Goal: Task Accomplishment & Management: Complete application form

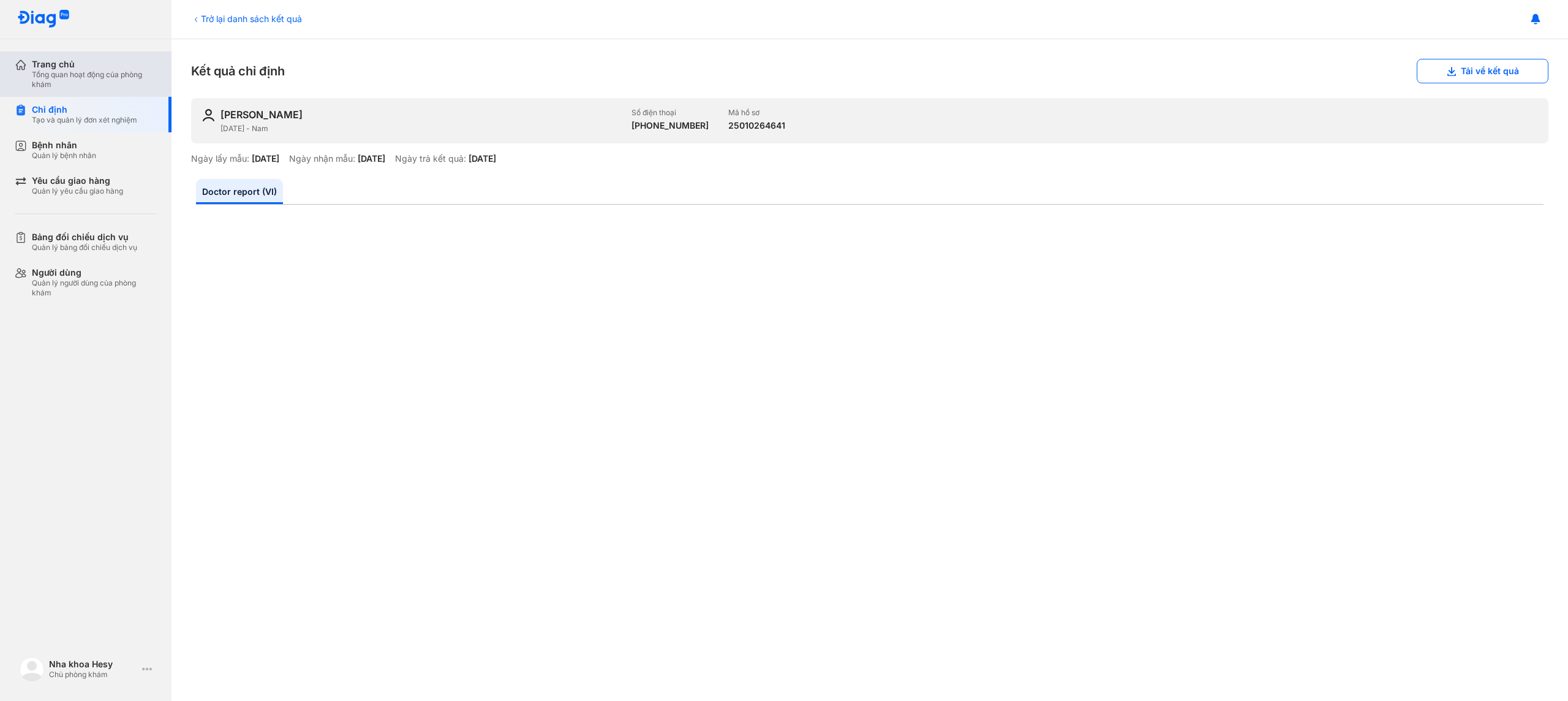
click at [99, 78] on div "Tổng quan hoạt động của phòng khám" at bounding box center [94, 79] width 125 height 19
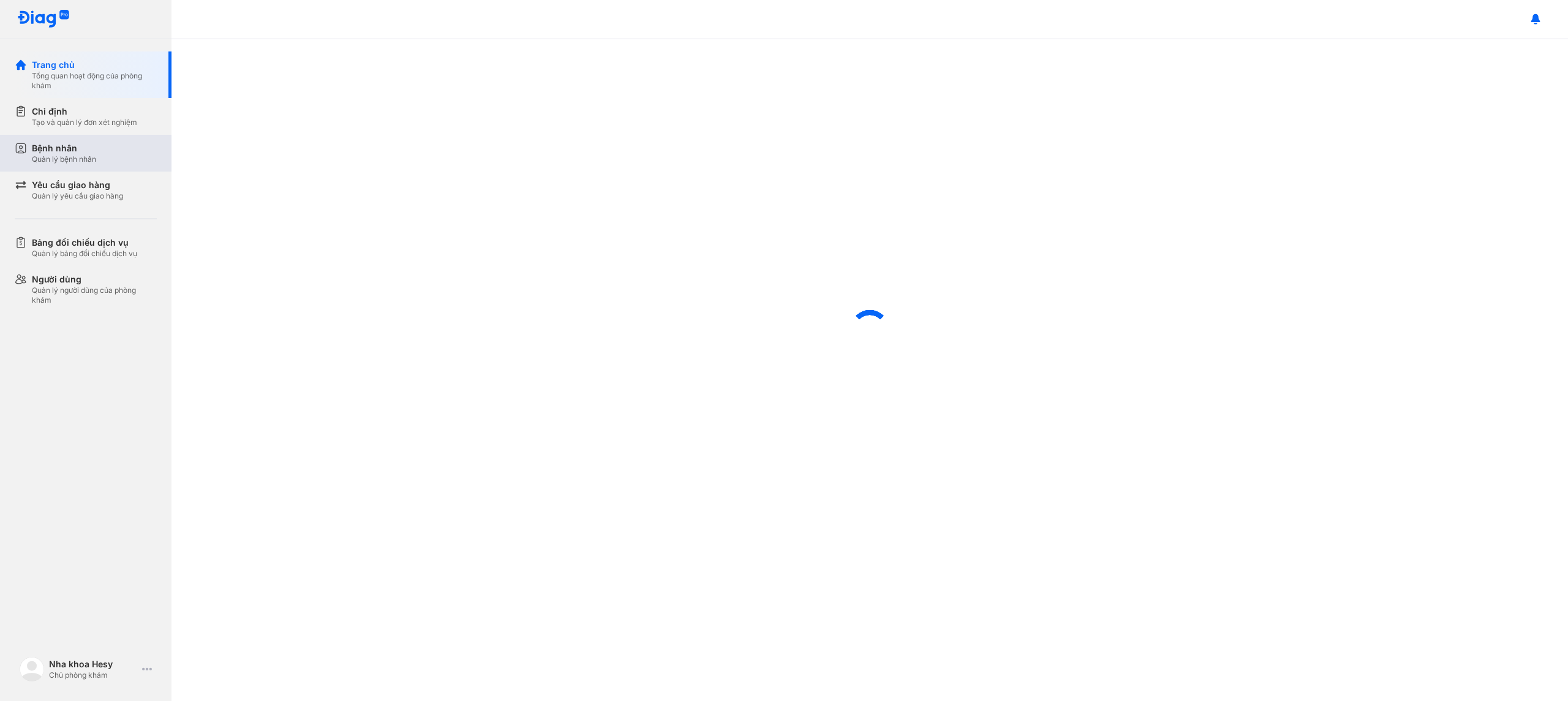
click at [85, 156] on div "Quản lý bệnh nhân" at bounding box center [64, 159] width 64 height 10
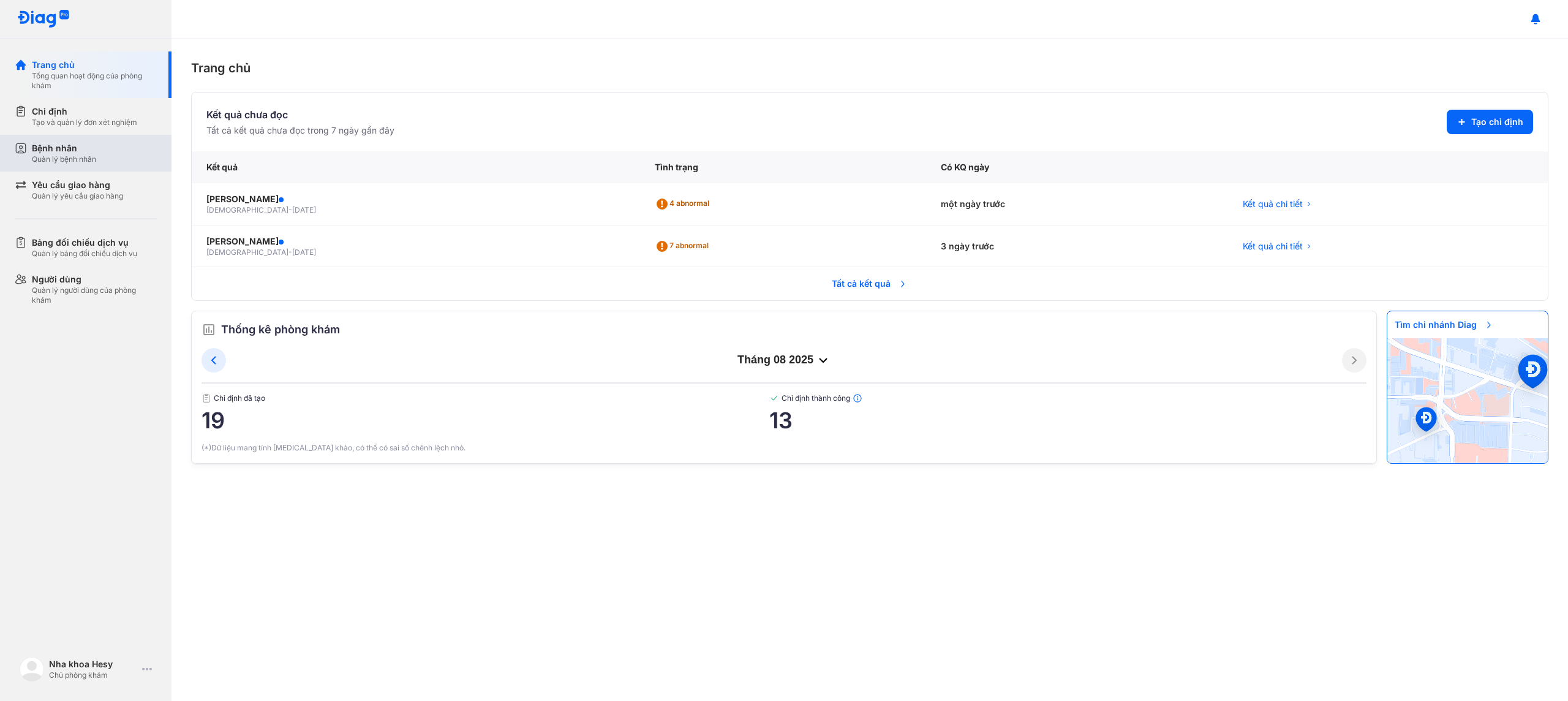
click at [81, 152] on div "Bệnh nhân" at bounding box center [64, 148] width 64 height 12
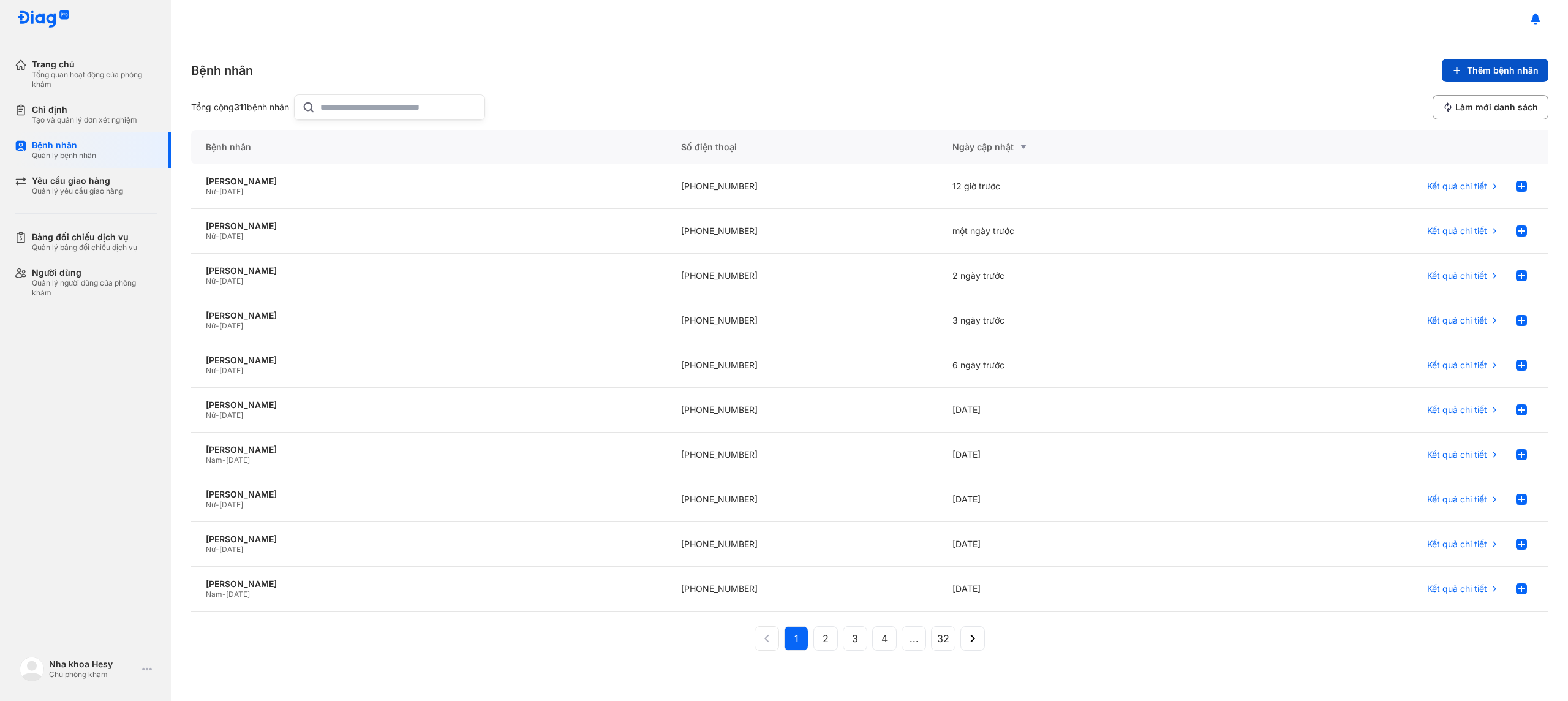
click at [1494, 77] on button "Thêm bệnh nhân" at bounding box center [1495, 70] width 107 height 24
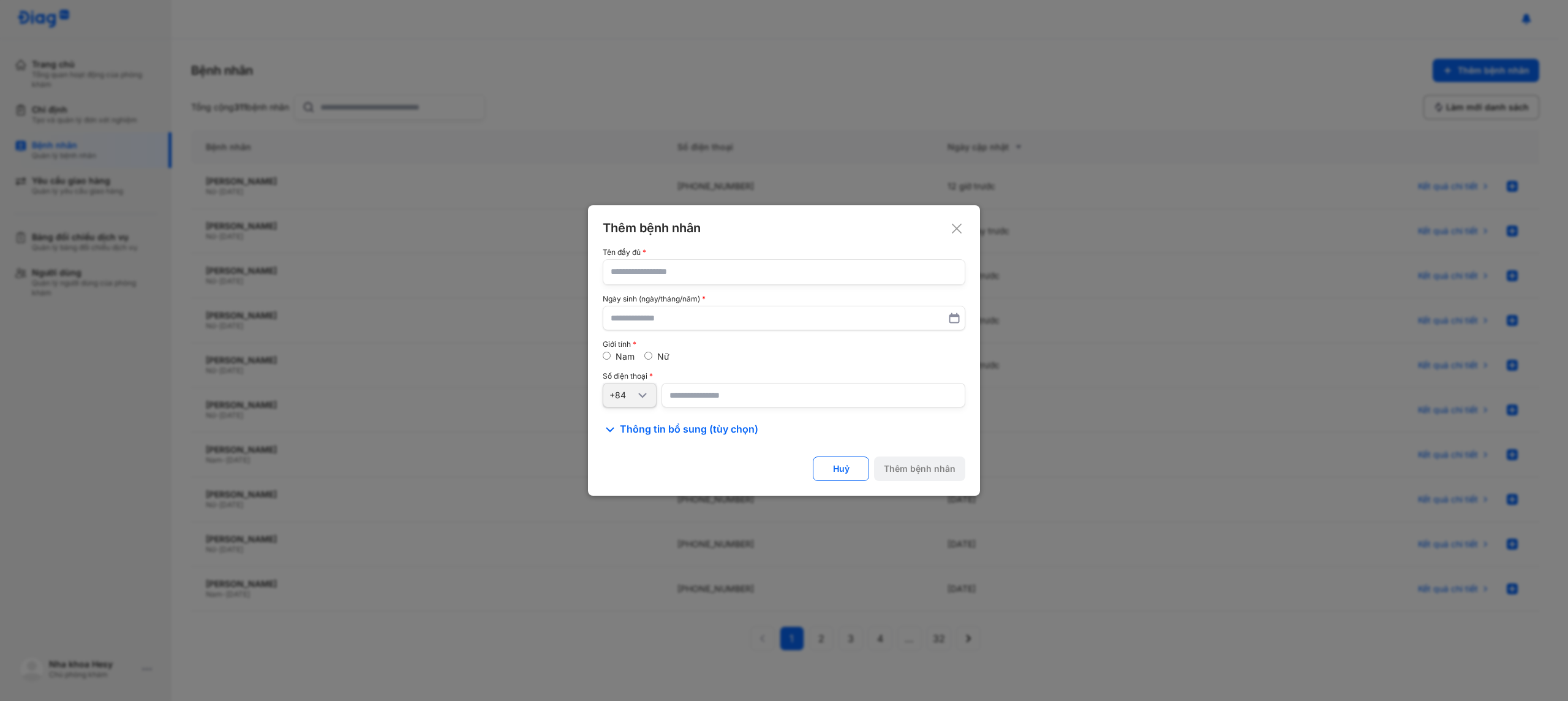
click at [674, 272] on input "text" at bounding box center [784, 272] width 347 height 25
type input "**********"
click at [622, 318] on input "text" at bounding box center [784, 318] width 347 height 22
type input "**********"
drag, startPoint x: 704, startPoint y: 399, endPoint x: 704, endPoint y: 382, distance: 17.0
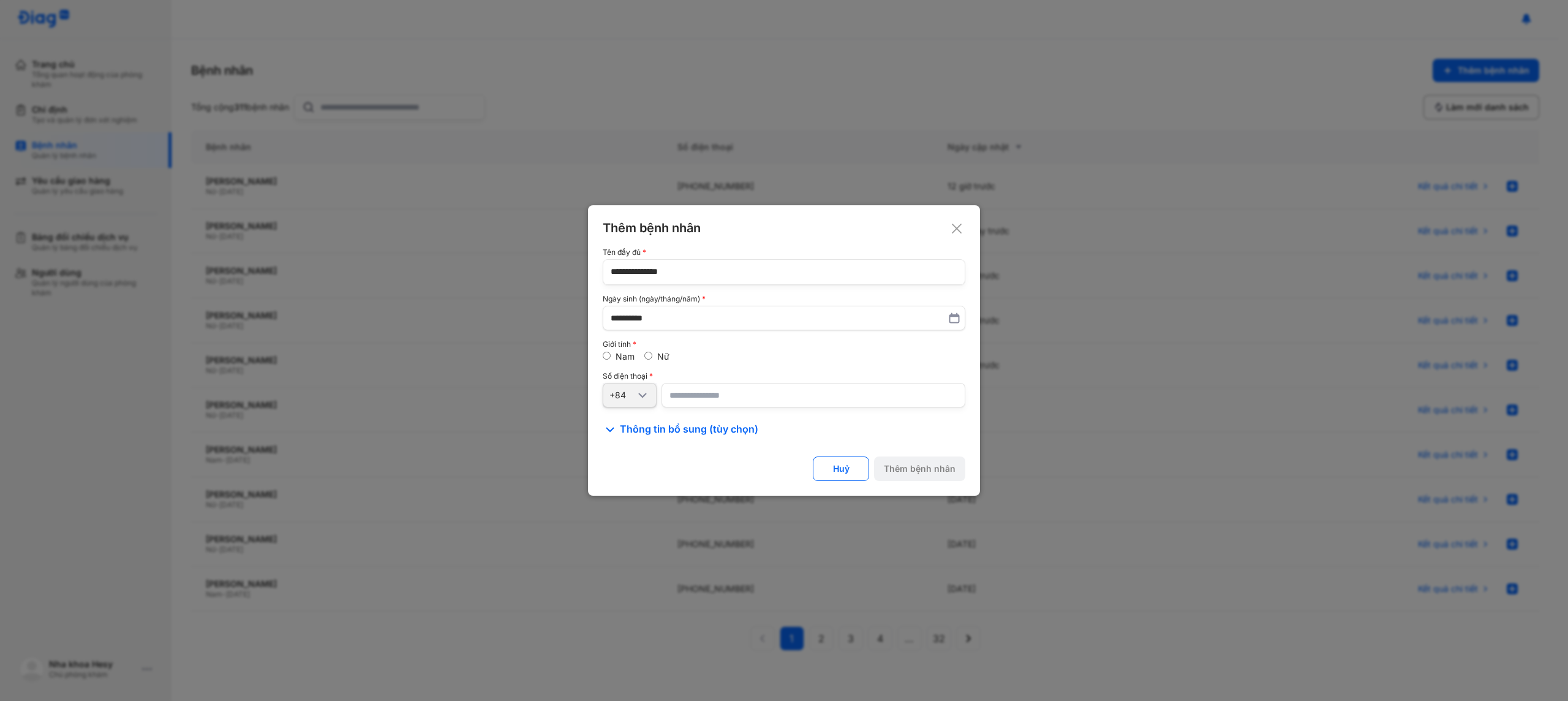
click at [704, 399] on input "number" at bounding box center [813, 394] width 304 height 25
click at [713, 403] on input "number" at bounding box center [813, 394] width 304 height 25
paste input "**********"
type input "**********"
click at [733, 456] on div "Huỷ Thêm bệnh nhân" at bounding box center [783, 468] width 362 height 25
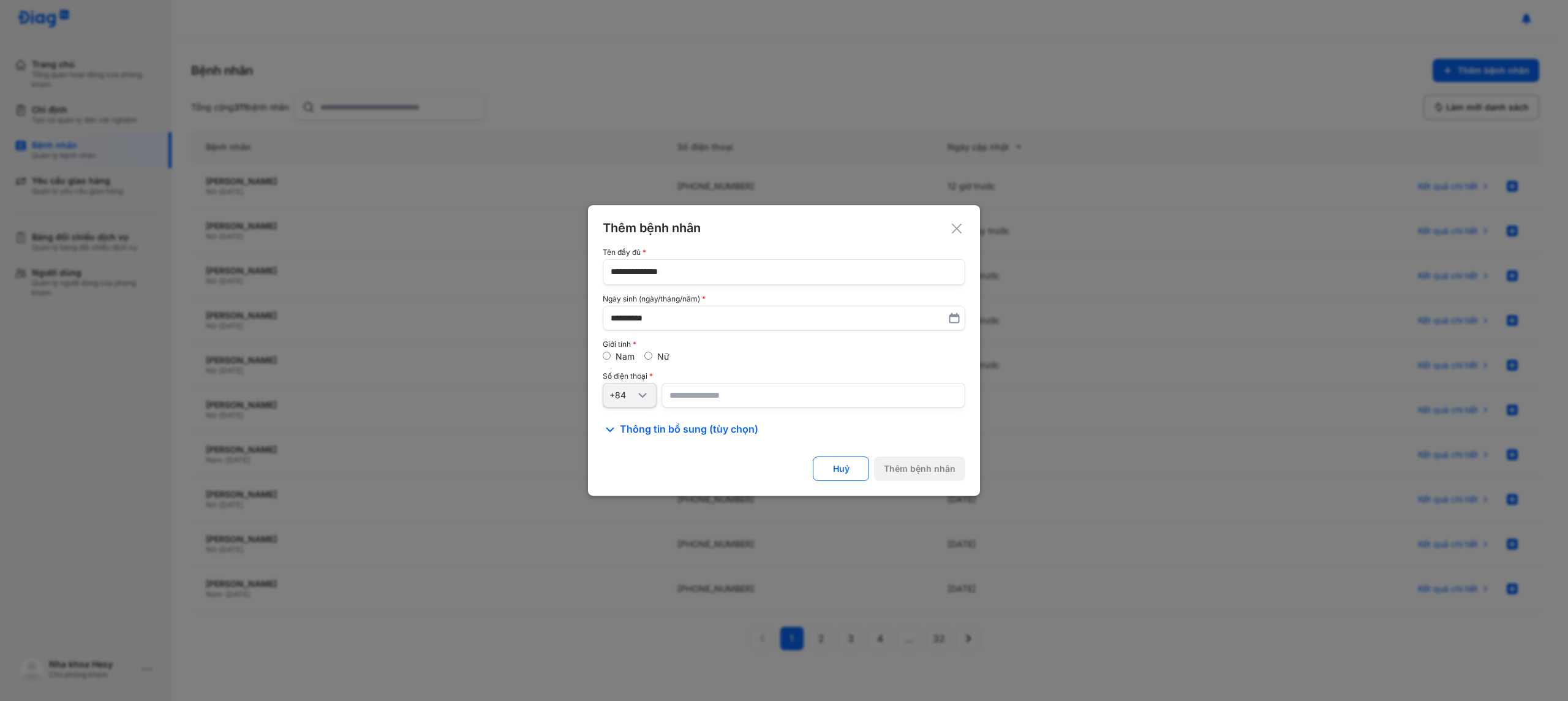
click at [733, 396] on input "**********" at bounding box center [813, 394] width 304 height 25
click at [908, 468] on div "Thêm bệnh nhân" at bounding box center [920, 468] width 72 height 11
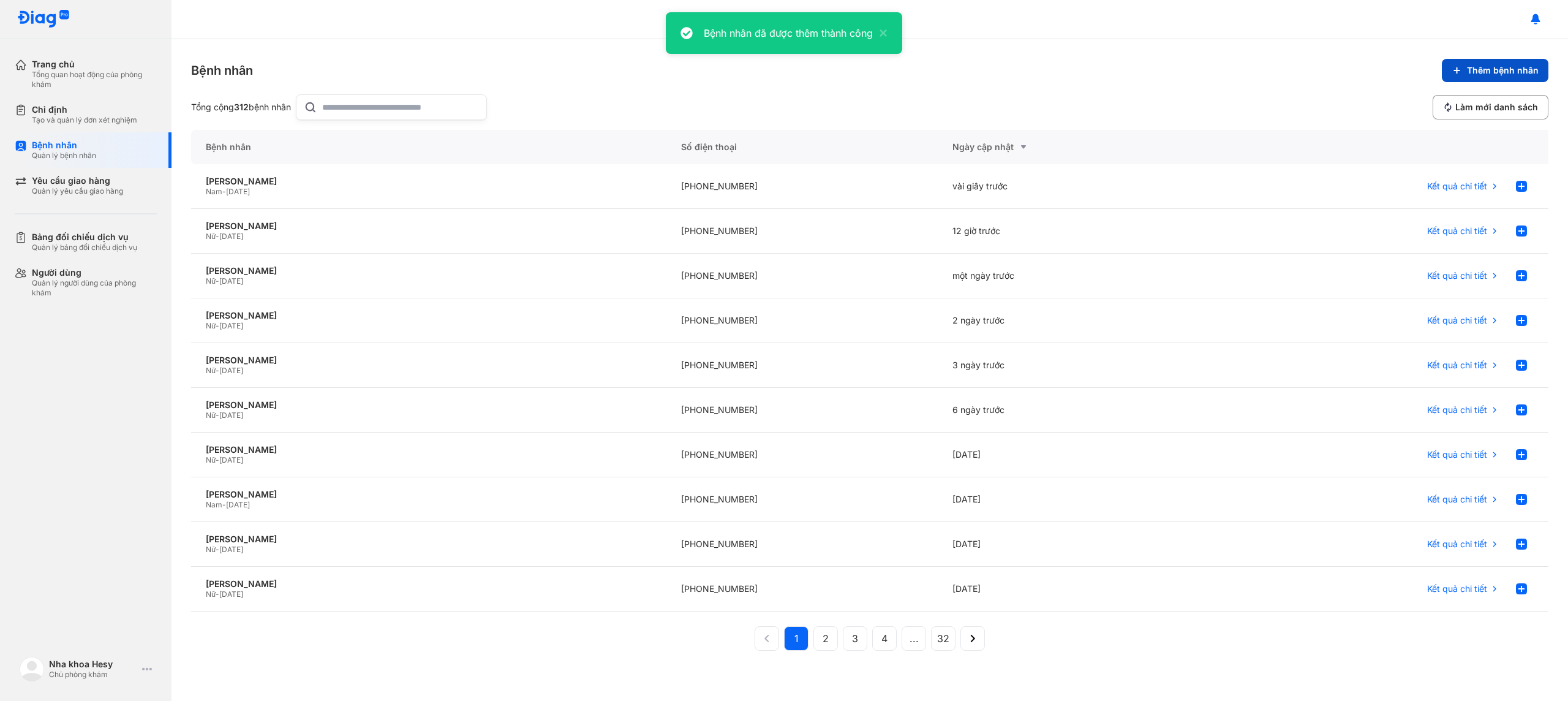
click at [1513, 70] on span "Thêm bệnh nhân" at bounding box center [1502, 70] width 72 height 11
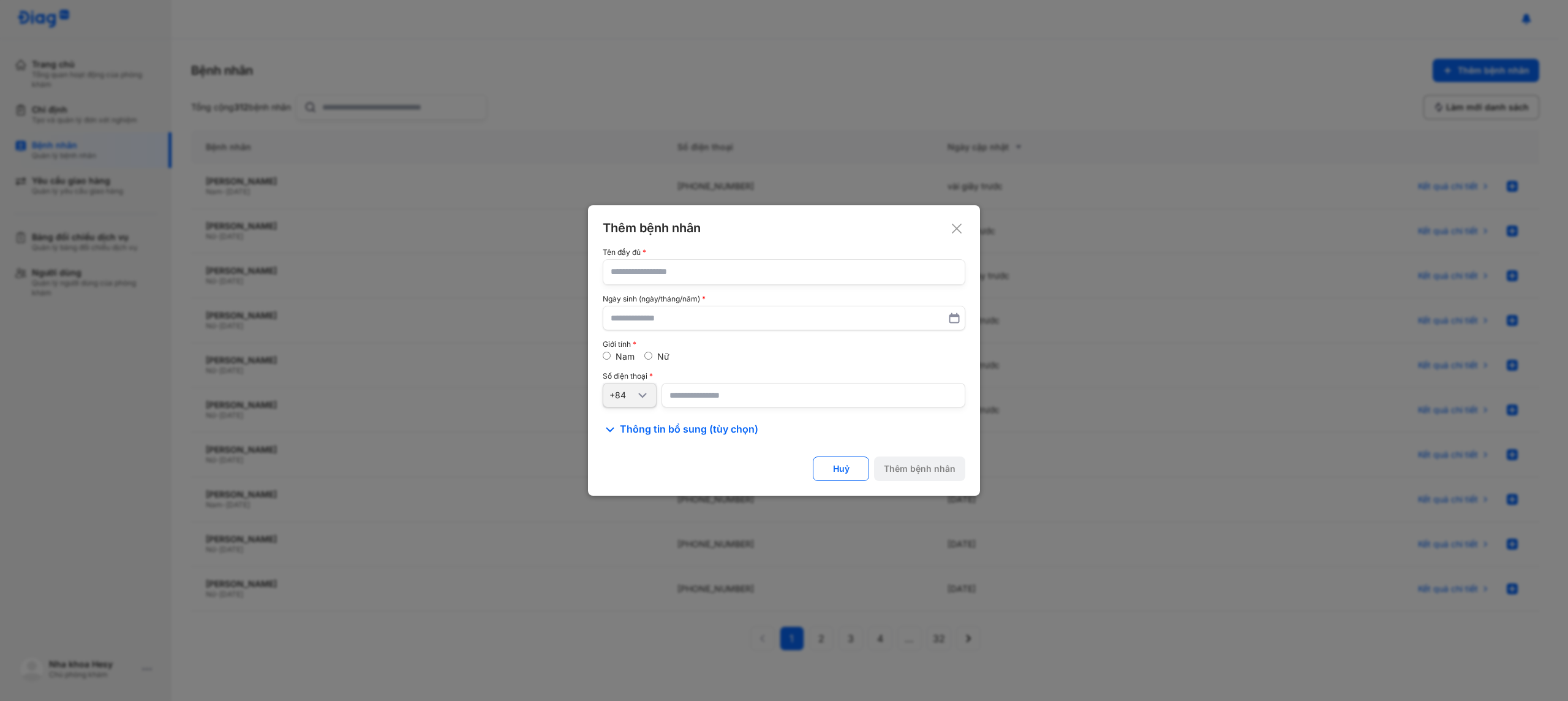
click at [958, 234] on icon at bounding box center [956, 228] width 12 height 12
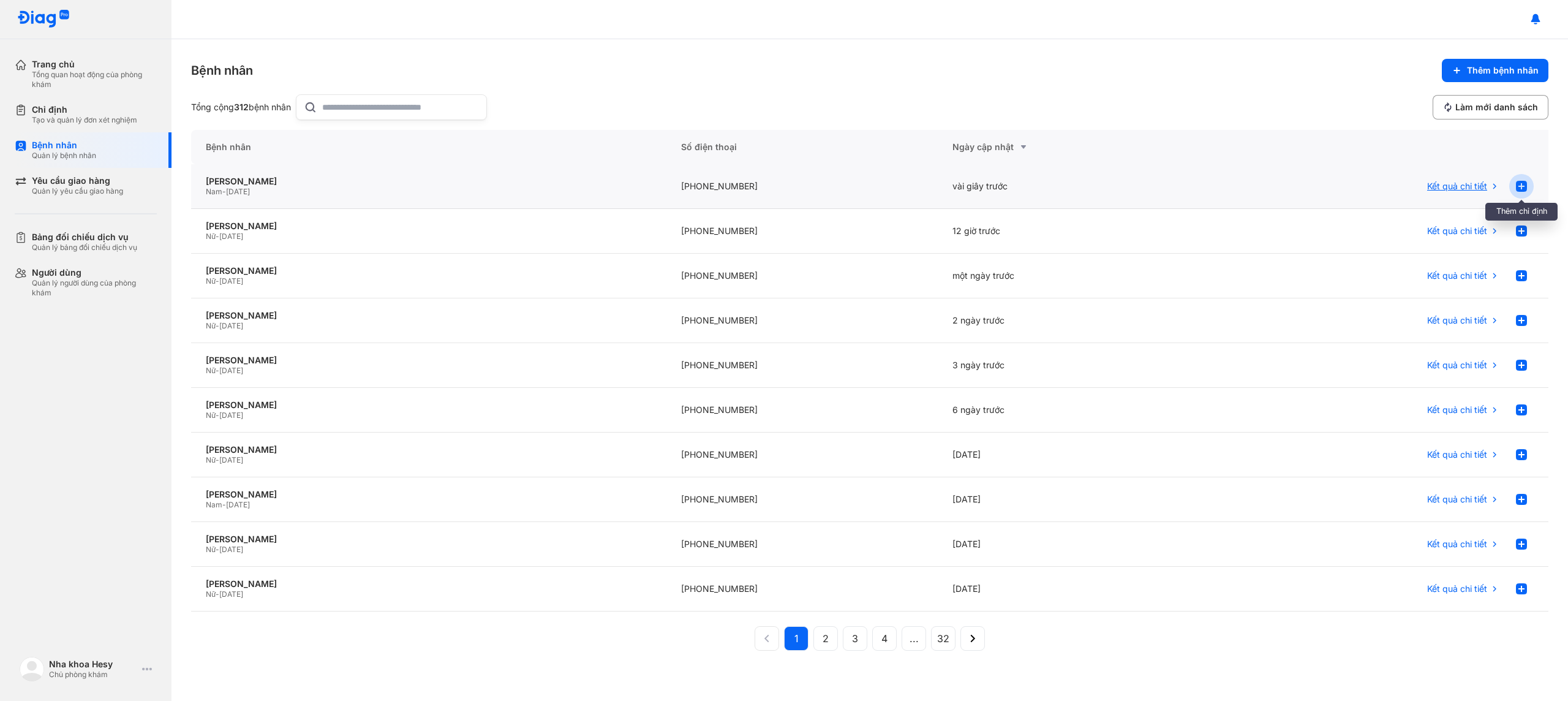
click at [1521, 192] on icon at bounding box center [1521, 186] width 15 height 15
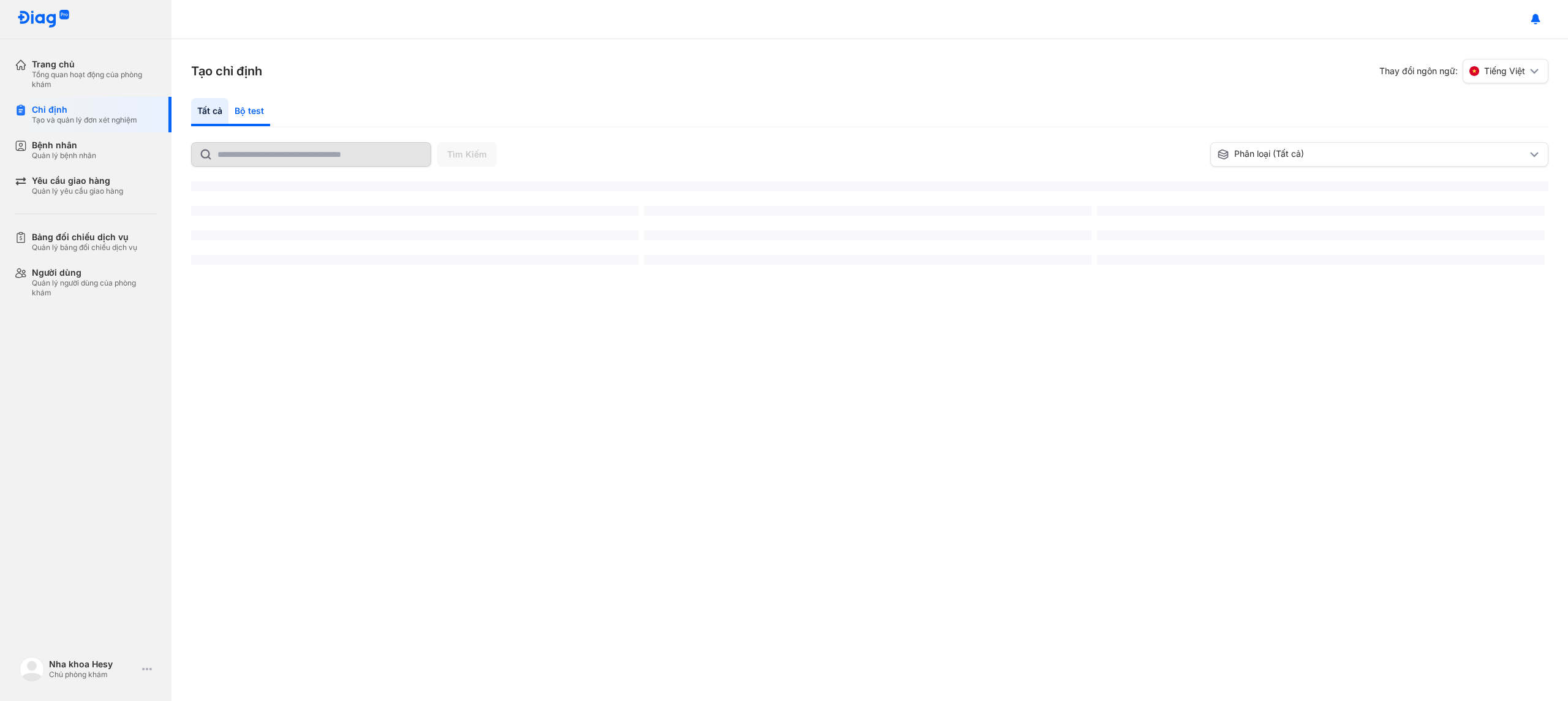
click at [251, 112] on div "Bộ test" at bounding box center [249, 111] width 42 height 28
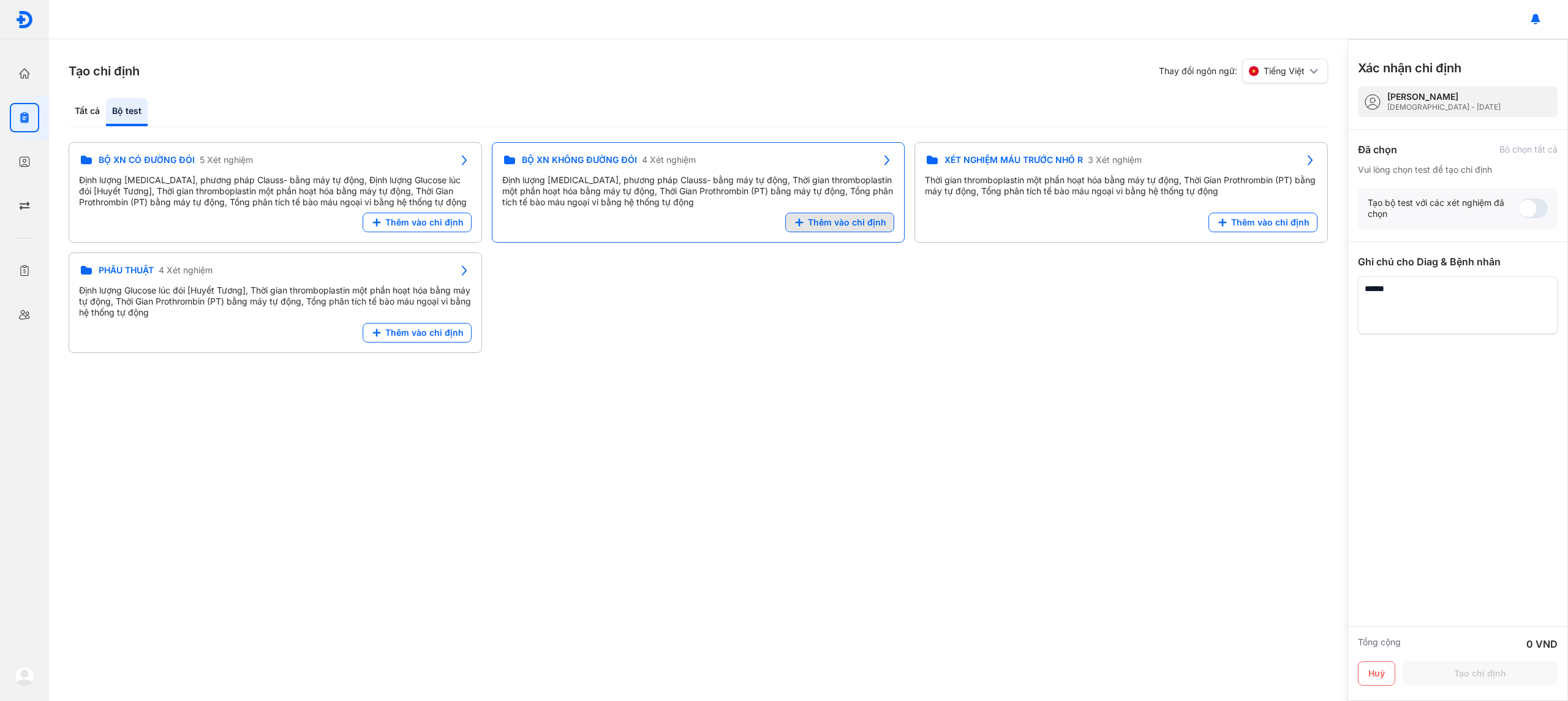
click at [839, 225] on span "Thêm vào chỉ định" at bounding box center [847, 223] width 78 height 11
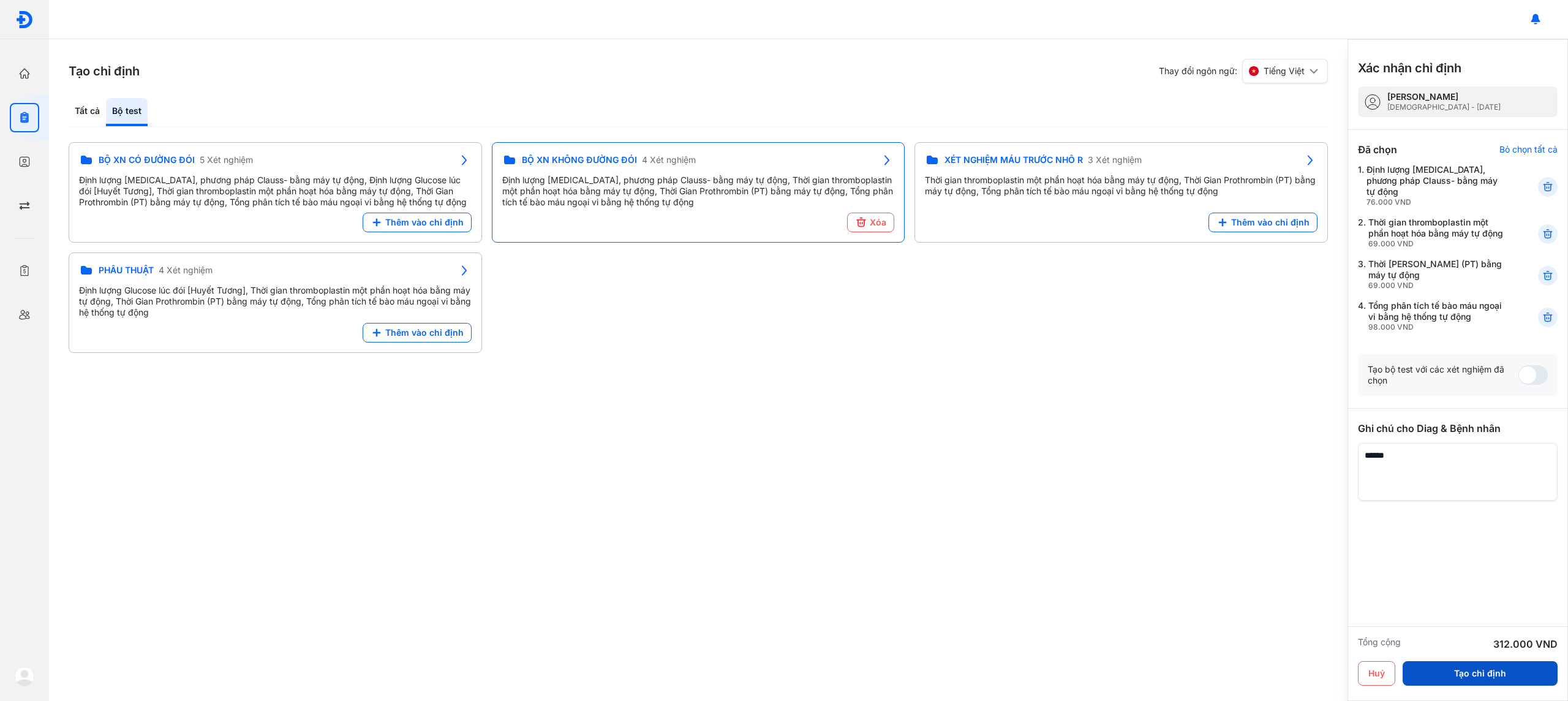
click at [1523, 674] on button "Tạo chỉ định" at bounding box center [1480, 673] width 155 height 25
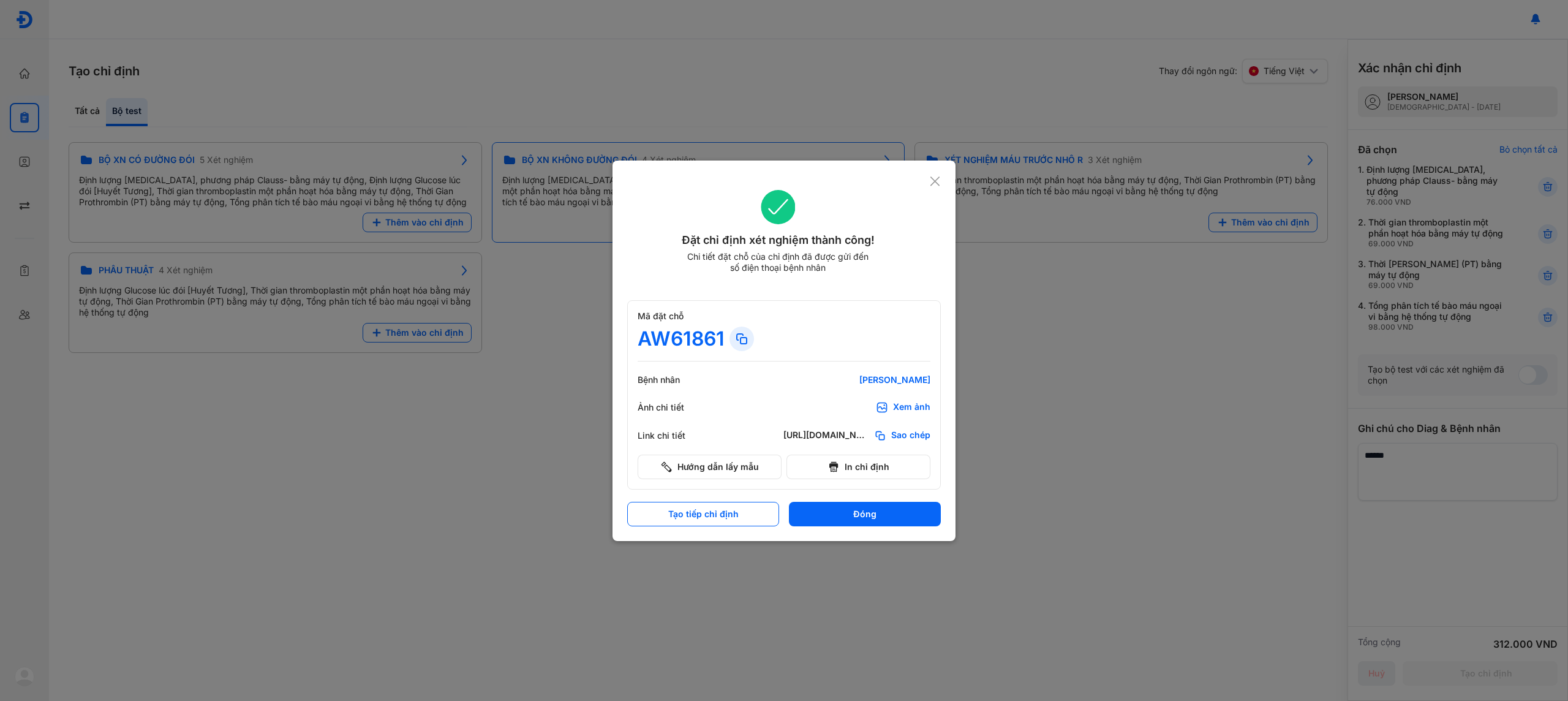
click at [891, 470] on button "In chỉ định" at bounding box center [859, 466] width 144 height 25
click at [1045, 360] on div at bounding box center [784, 350] width 1568 height 701
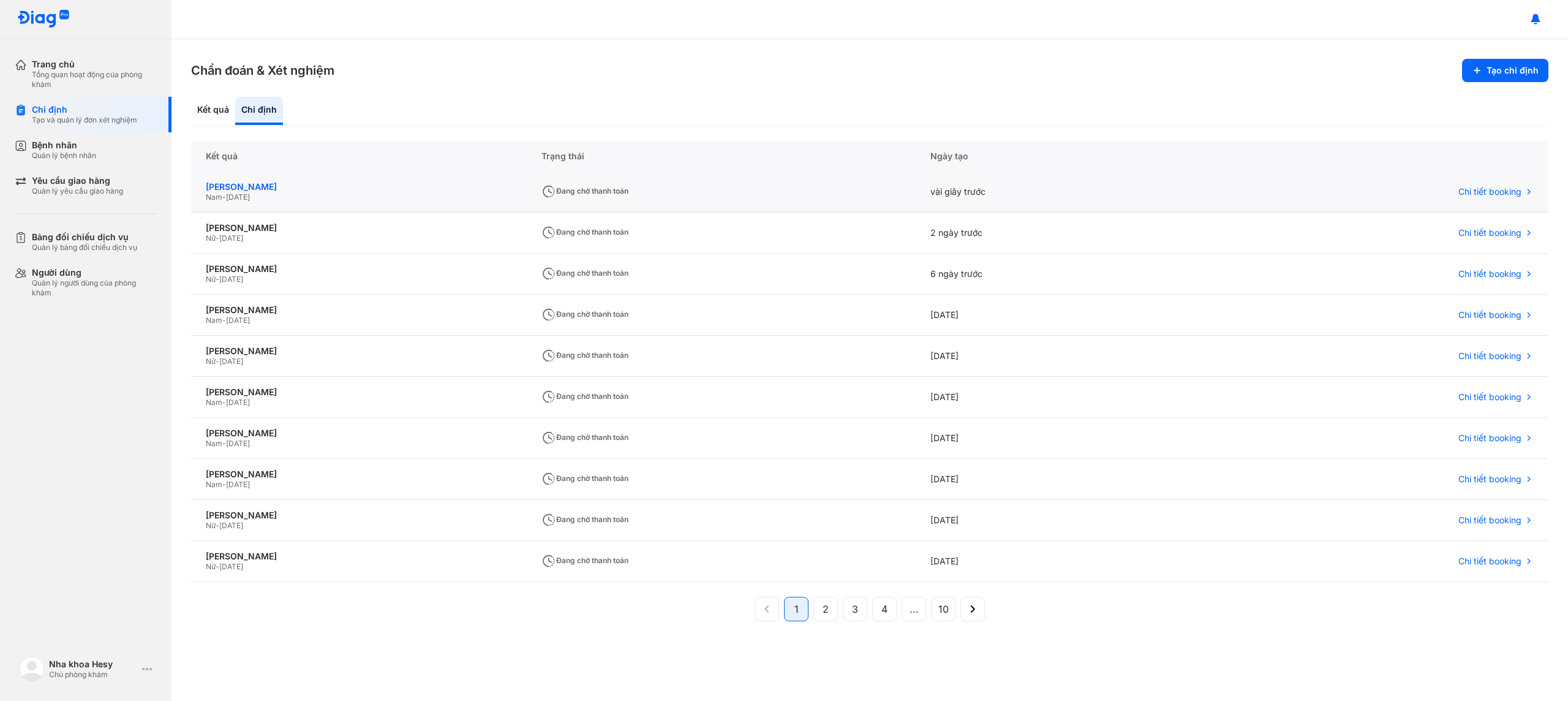
click at [260, 187] on div "CHOI PHƯỚC HƯNG" at bounding box center [360, 187] width 307 height 11
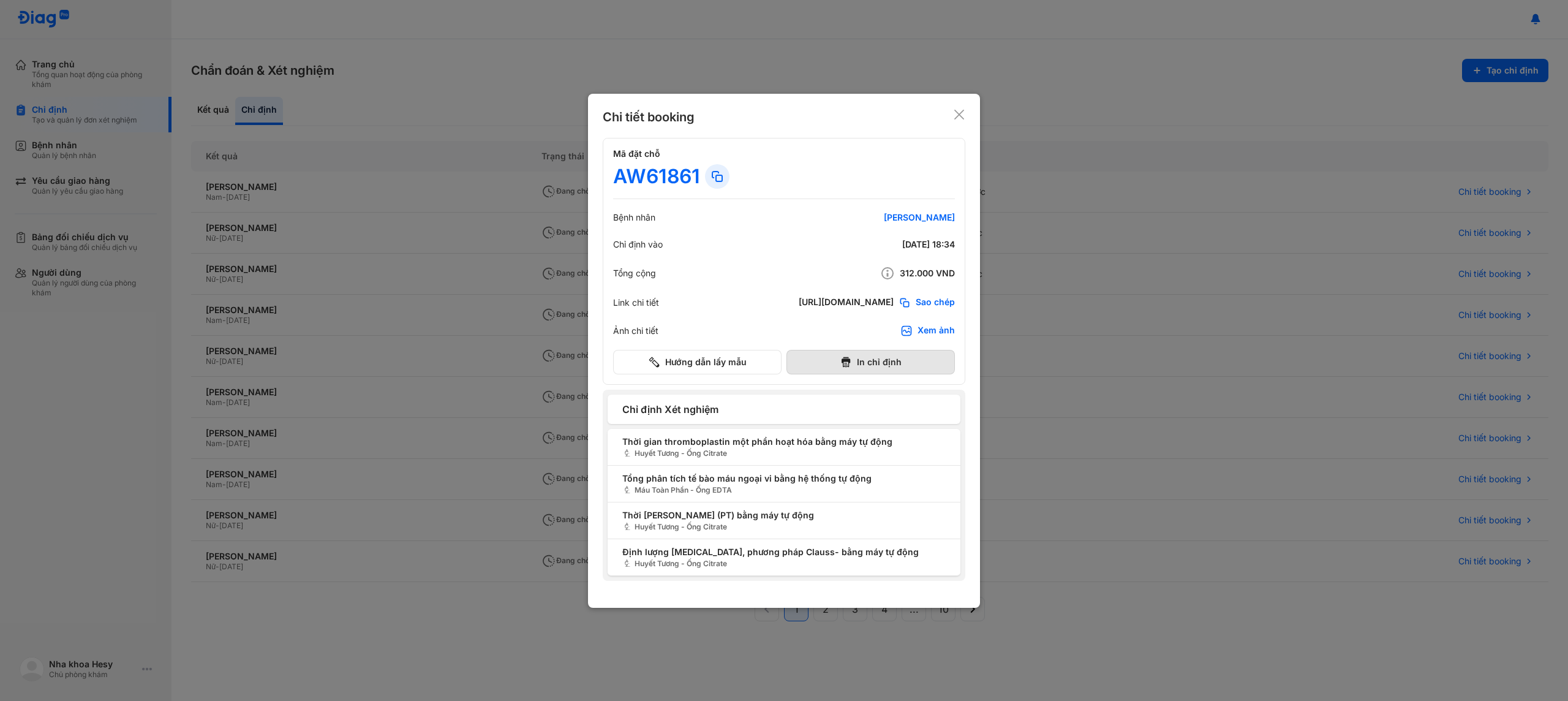
click at [878, 359] on button "In chỉ định" at bounding box center [871, 361] width 169 height 25
click at [960, 112] on use at bounding box center [959, 114] width 10 height 10
